Goal: Information Seeking & Learning: Find contact information

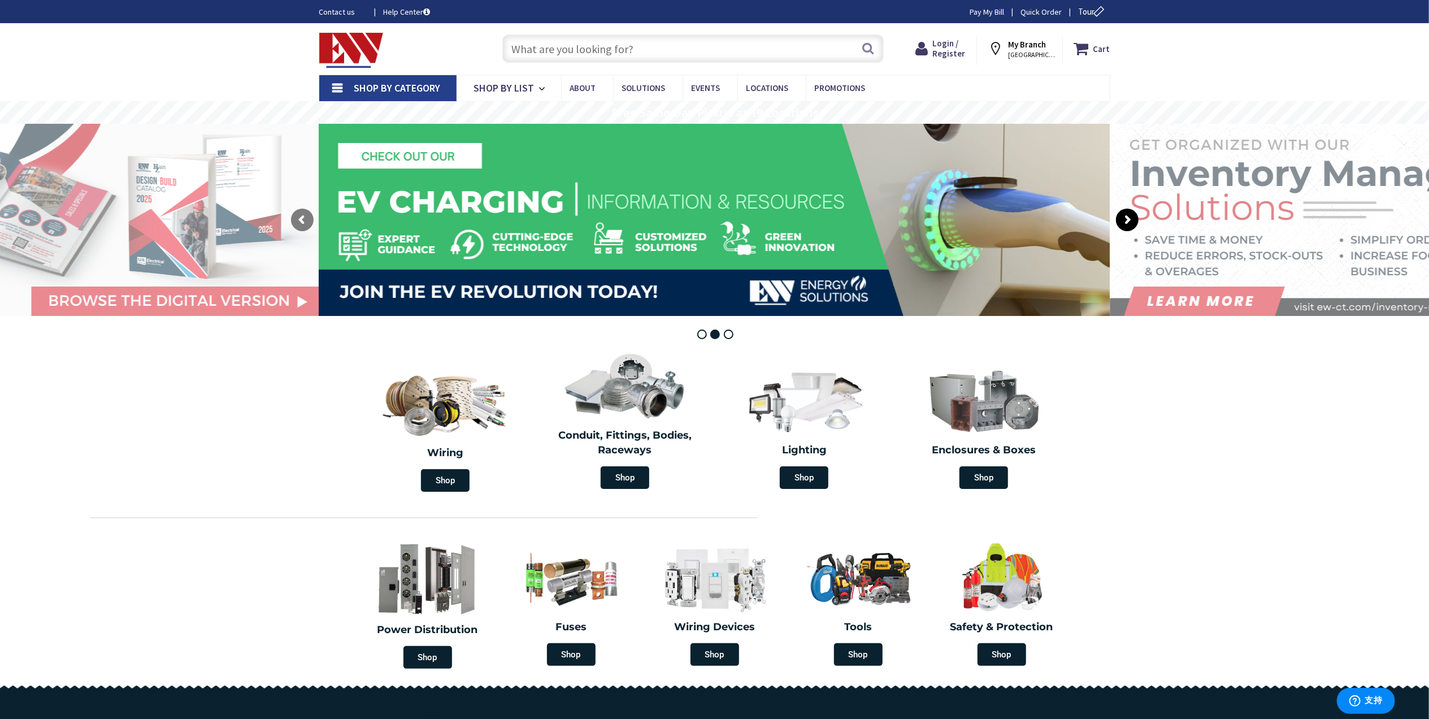
click at [1128, 220] on rs-arrow at bounding box center [1127, 219] width 23 height 23
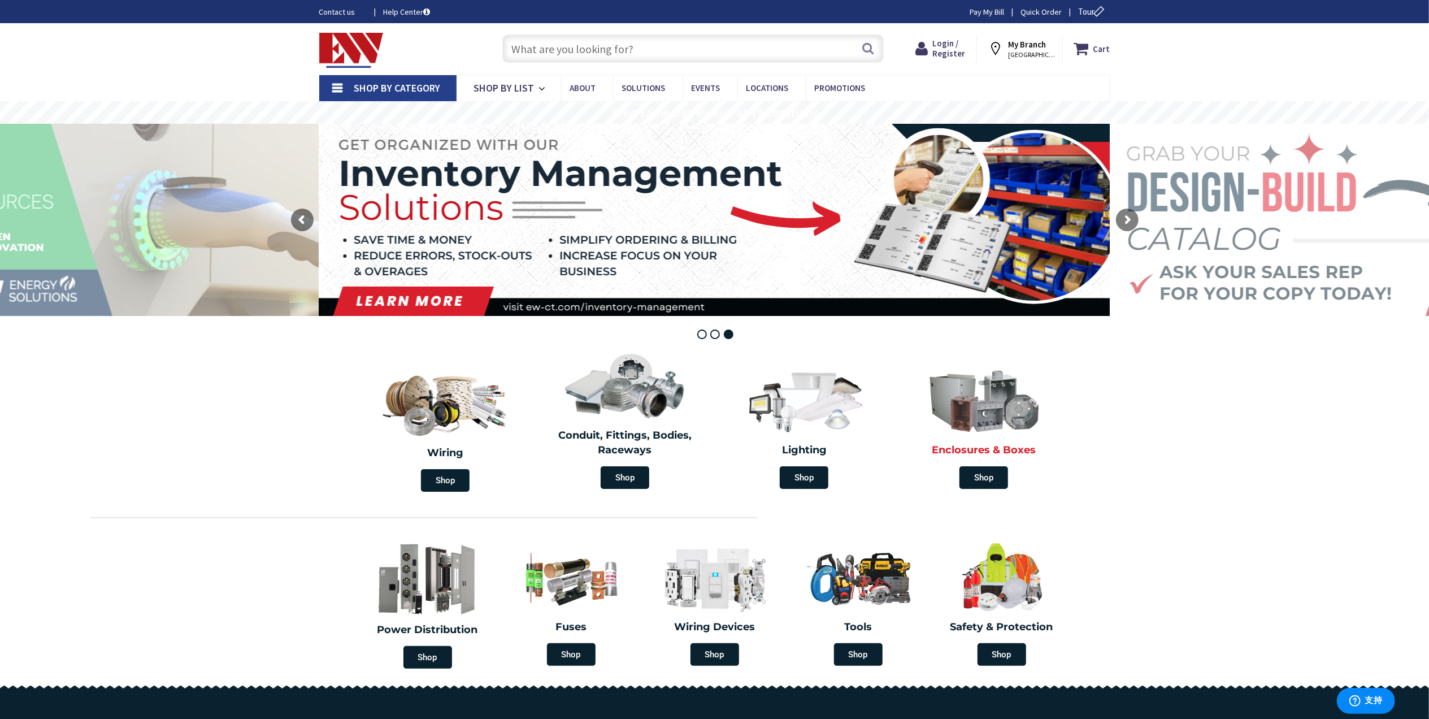
click at [985, 419] on img at bounding box center [984, 400] width 130 height 76
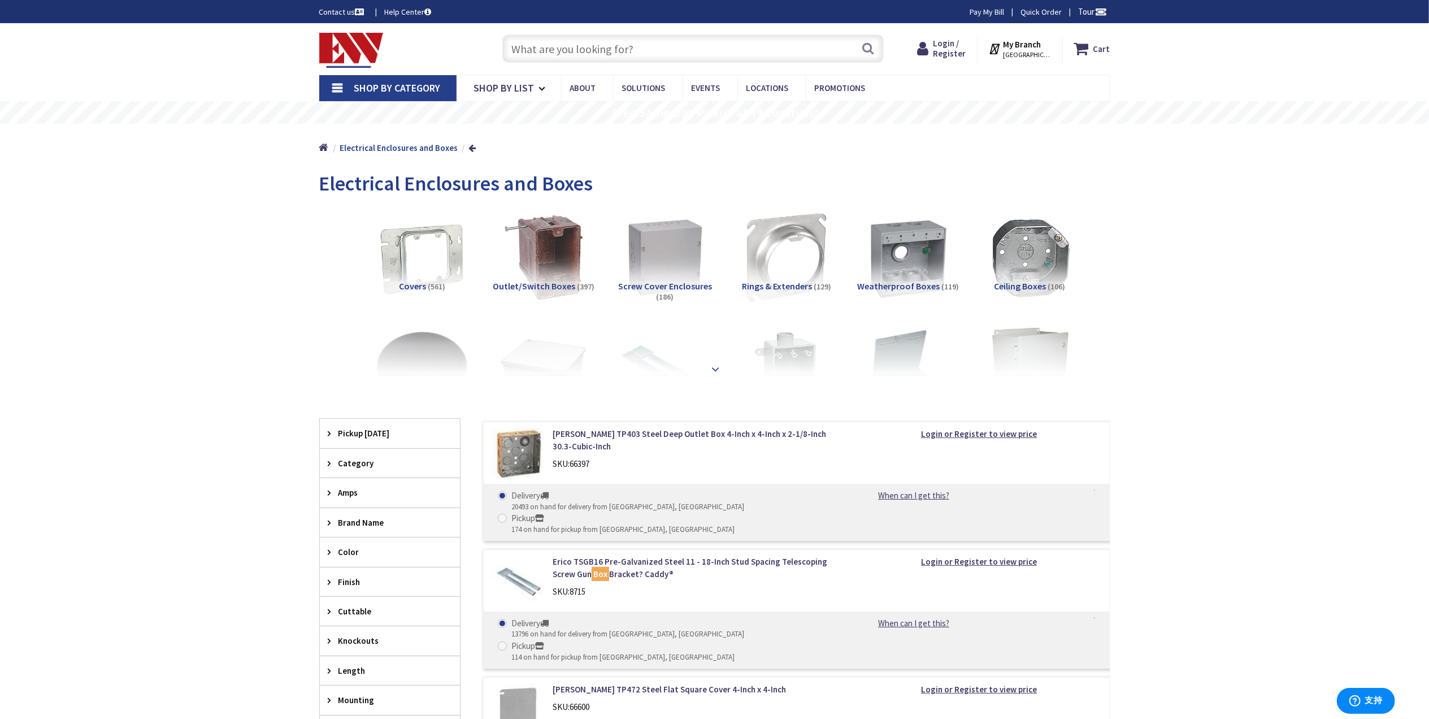
click at [712, 364] on strong at bounding box center [716, 368] width 14 height 12
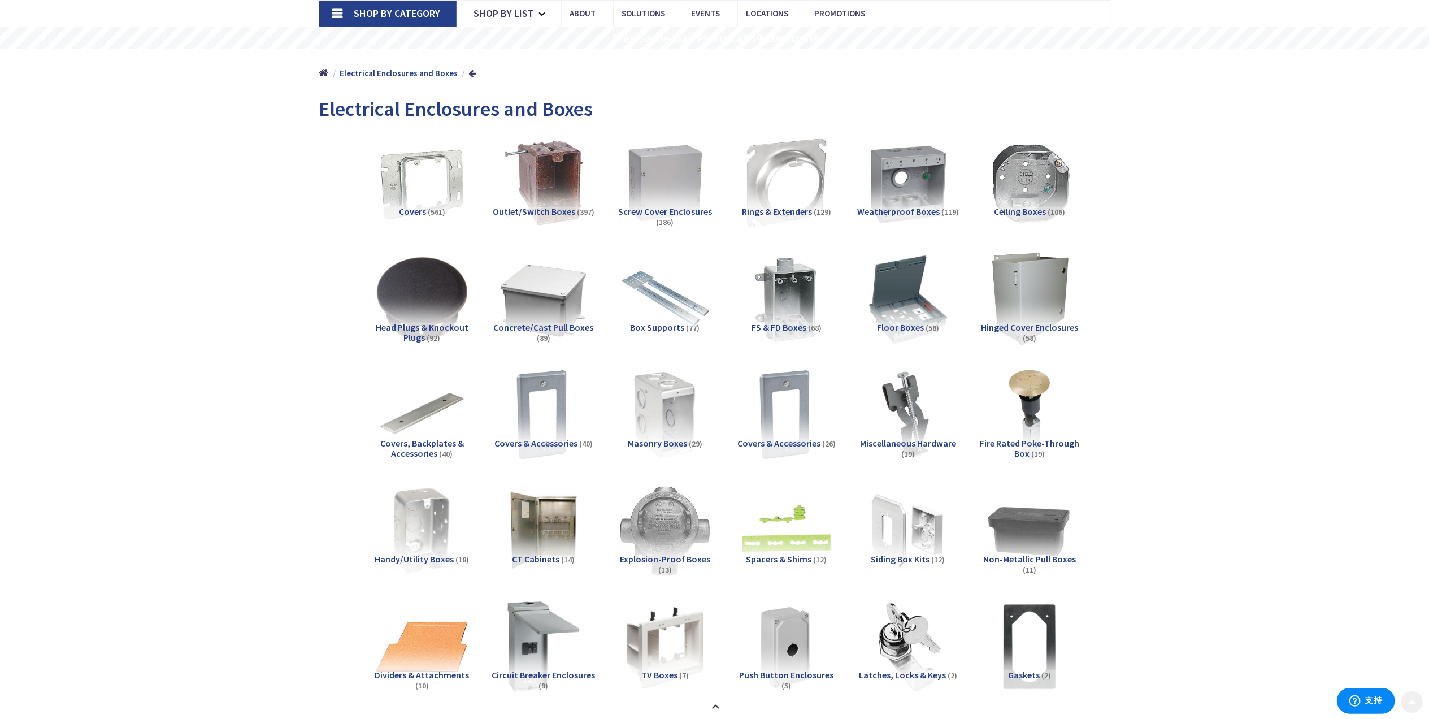
scroll to position [75, 0]
click at [572, 116] on span "Contact Us" at bounding box center [585, 119] width 37 height 11
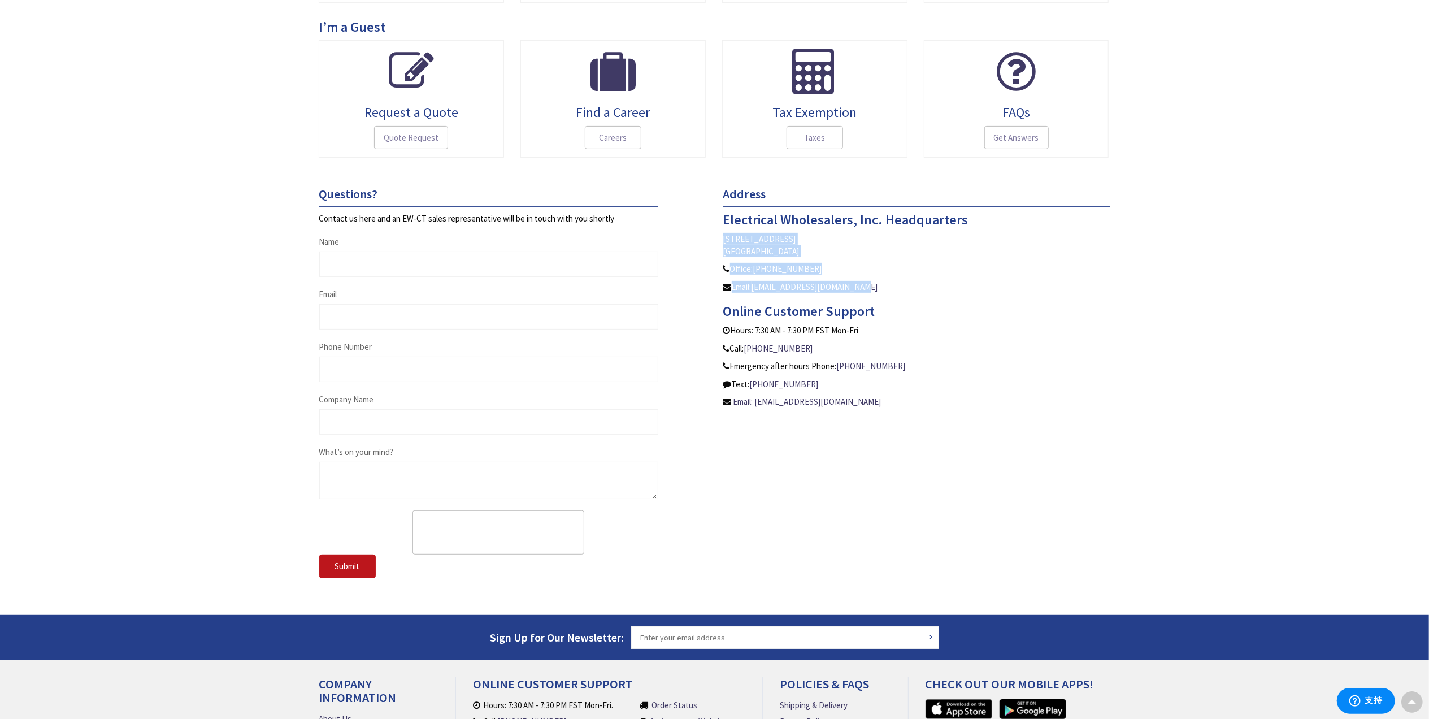
drag, startPoint x: 866, startPoint y: 288, endPoint x: 724, endPoint y: 245, distance: 148.3
click at [724, 245] on address "Electrical Wholesalers, Inc. Headquarters 701 Middle Street Middletown, CT 0645…" at bounding box center [916, 252] width 387 height 80
copy address "701 Middle Street Middletown, CT 06457 Office: (860) 522-3232 Email: customersu…"
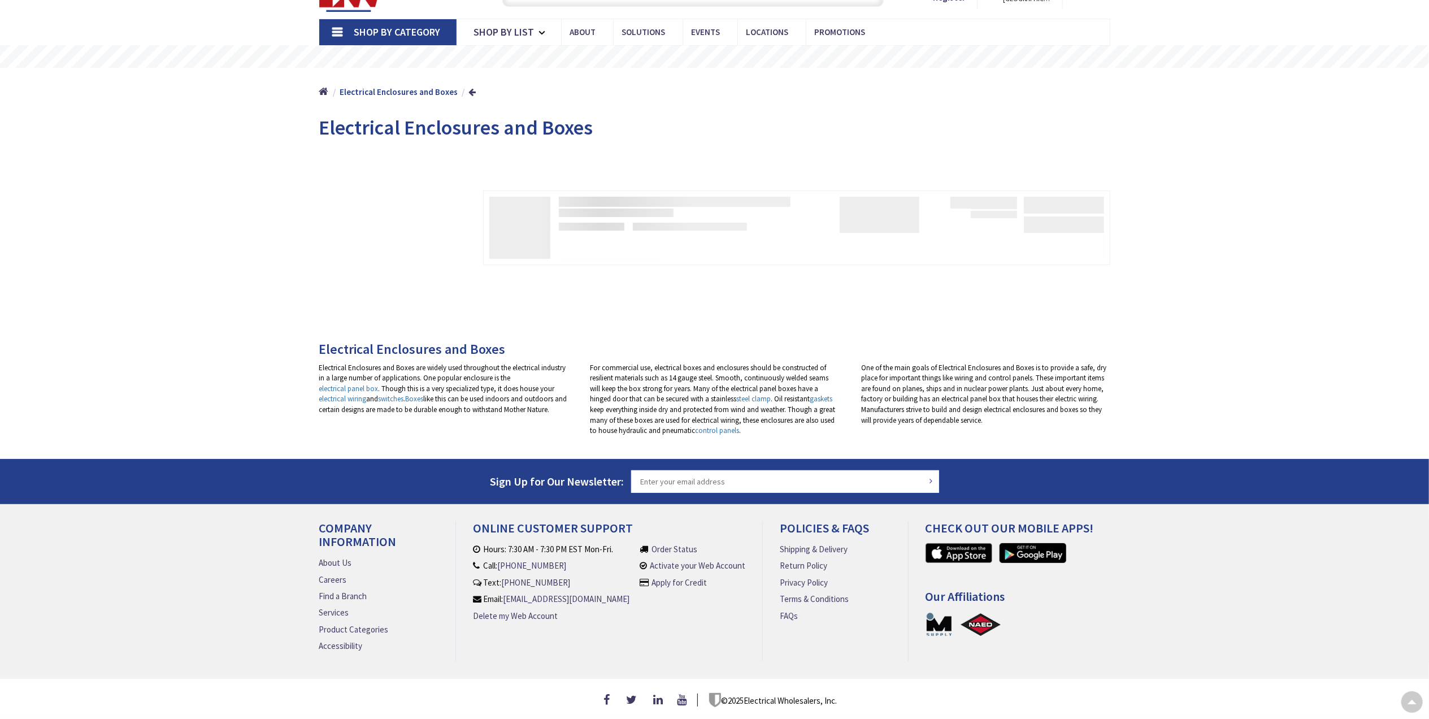
click at [1290, 407] on div "Skip to Content Toggle Nav Search Cart My Cart Close" at bounding box center [714, 342] width 1429 height 751
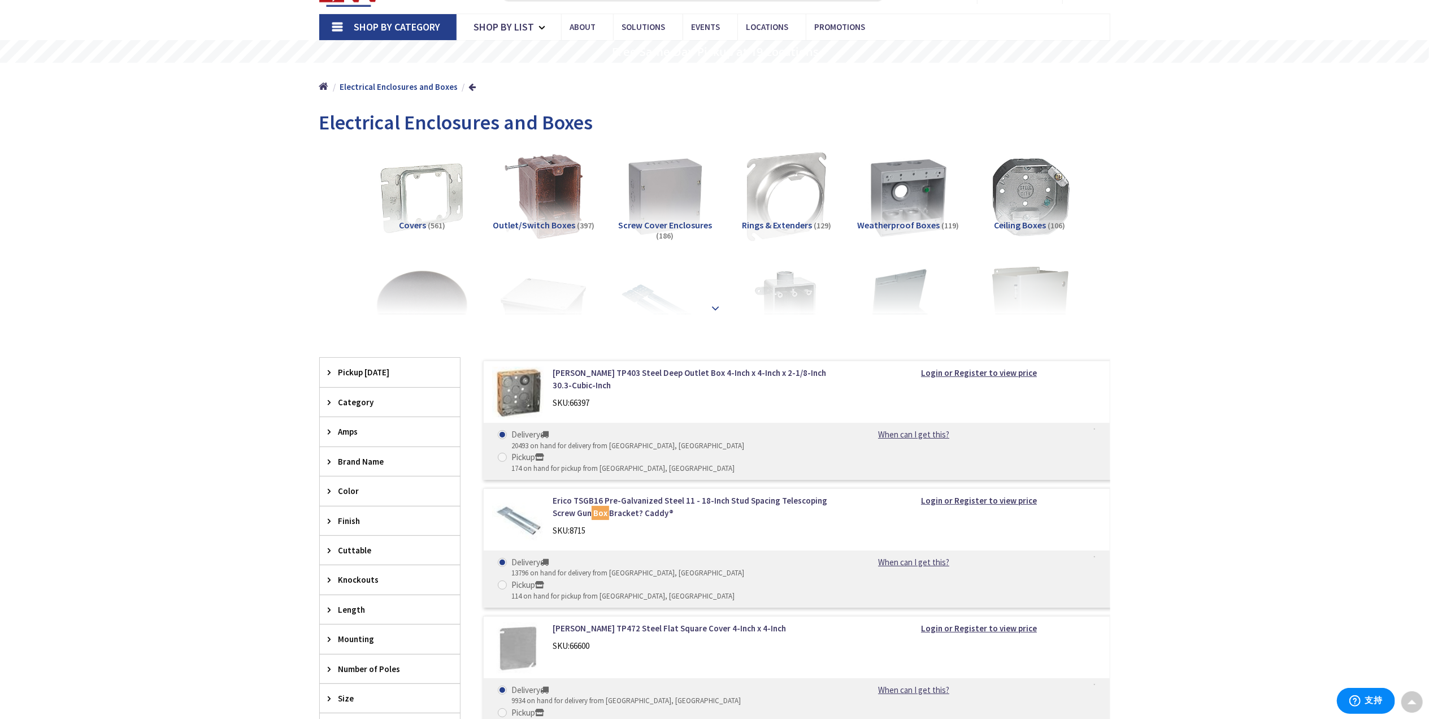
click at [716, 308] on strong at bounding box center [716, 308] width 14 height 12
